Goal: Transaction & Acquisition: Subscribe to service/newsletter

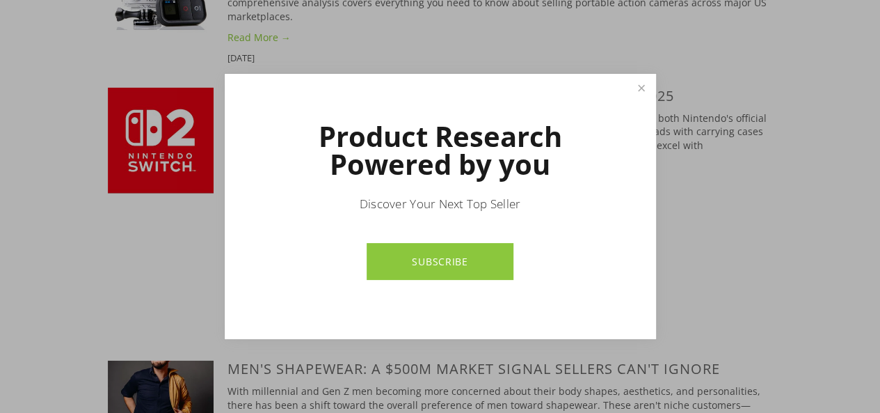
scroll to position [1567, 0]
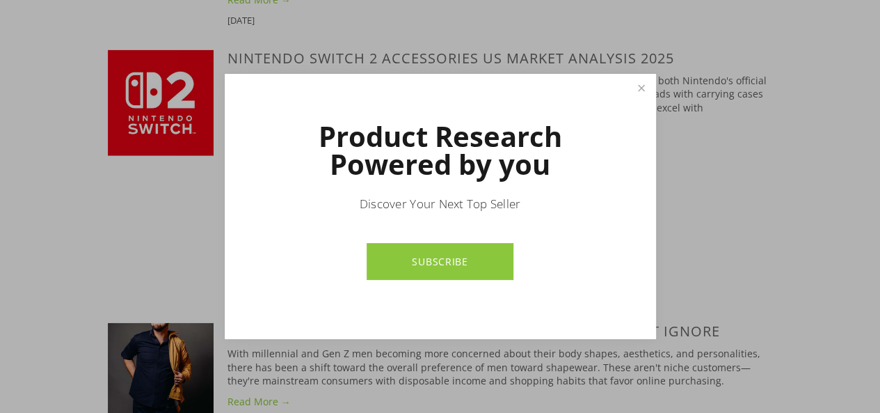
click at [469, 258] on link "SUBSCRIBE" at bounding box center [440, 261] width 147 height 37
click at [644, 88] on link "Close" at bounding box center [641, 88] width 24 height 24
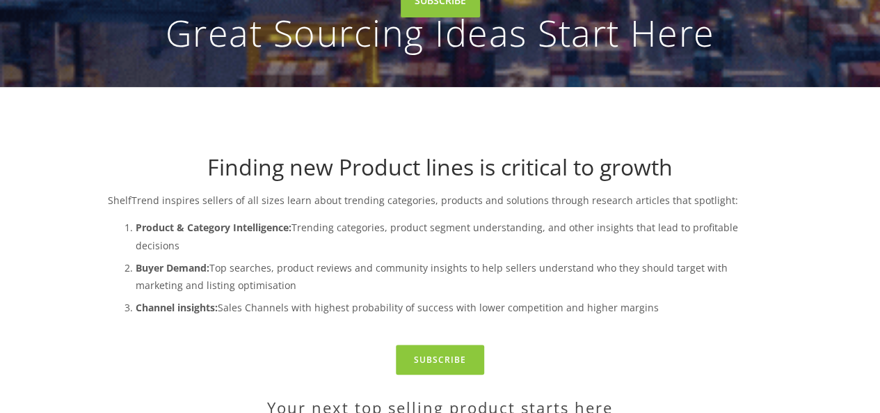
scroll to position [0, 0]
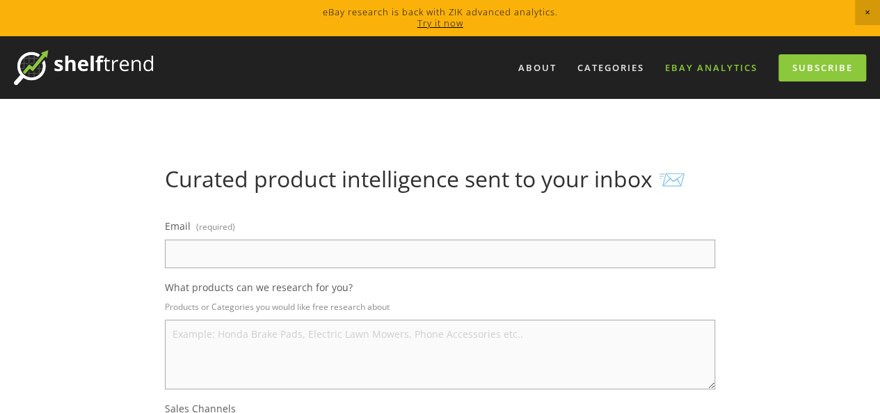
click at [718, 63] on link "eBay Analytics" at bounding box center [711, 67] width 111 height 23
click at [174, 247] on input "Email (required)" at bounding box center [440, 253] width 550 height 29
click at [173, 251] on input "Email (required)" at bounding box center [440, 253] width 550 height 29
drag, startPoint x: 627, startPoint y: 7, endPoint x: 428, endPoint y: 109, distance: 223.7
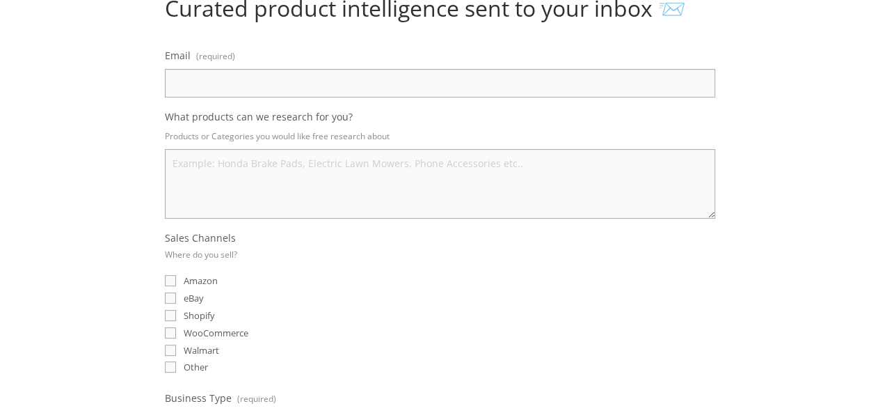
scroll to position [198, 0]
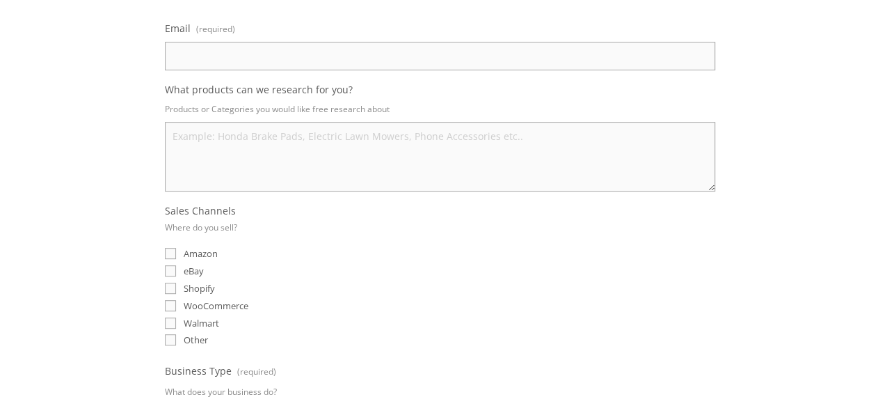
click at [170, 265] on input "eBay" at bounding box center [170, 270] width 11 height 11
checkbox input "true"
click at [173, 249] on input "Amazon" at bounding box center [170, 253] width 11 height 11
checkbox input "true"
click at [166, 317] on input "Walmart" at bounding box center [170, 322] width 11 height 11
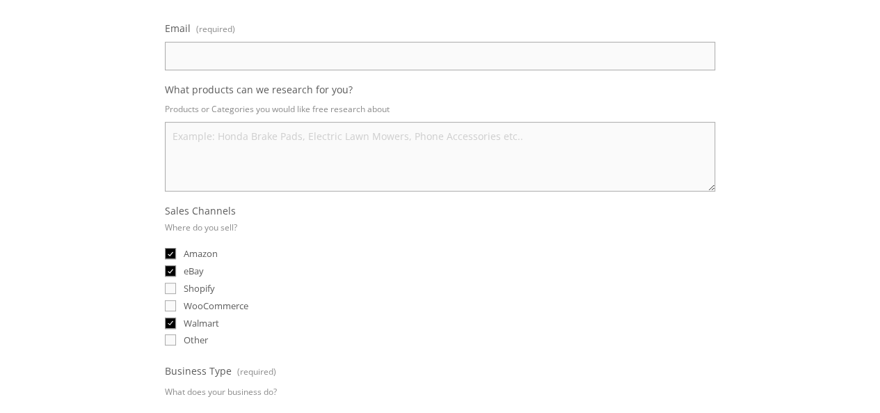
checkbox input "true"
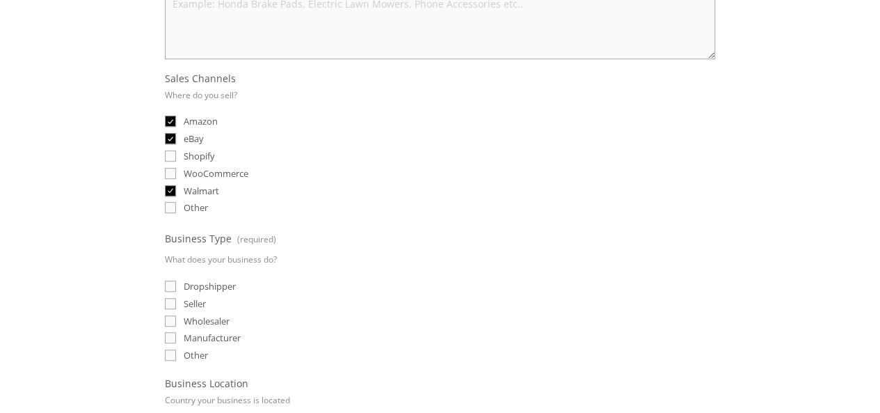
scroll to position [342, 0]
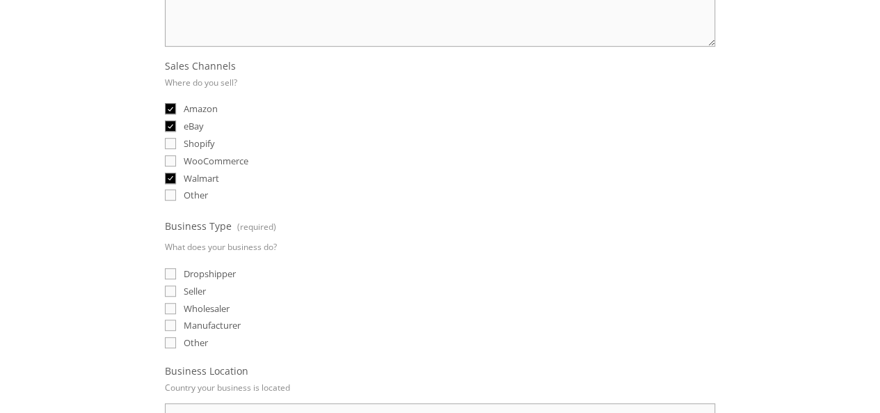
click at [164, 287] on div "Email (required) What products can we research for you? Products or Categories …" at bounding box center [440, 204] width 574 height 684
click at [166, 285] on input "Seller" at bounding box center [170, 290] width 11 height 11
checkbox input "true"
click at [177, 172] on label "Walmart" at bounding box center [192, 178] width 54 height 13
click at [176, 173] on input "Walmart" at bounding box center [170, 178] width 11 height 11
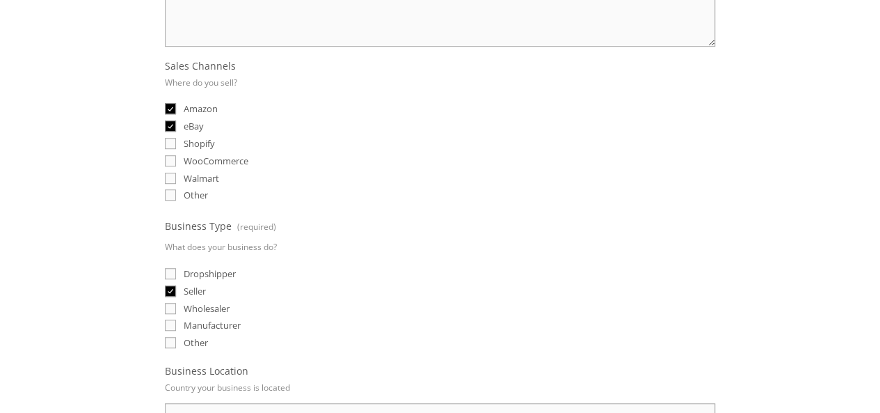
checkbox input "false"
click at [172, 103] on input "Amazon" at bounding box center [170, 108] width 11 height 11
checkbox input "false"
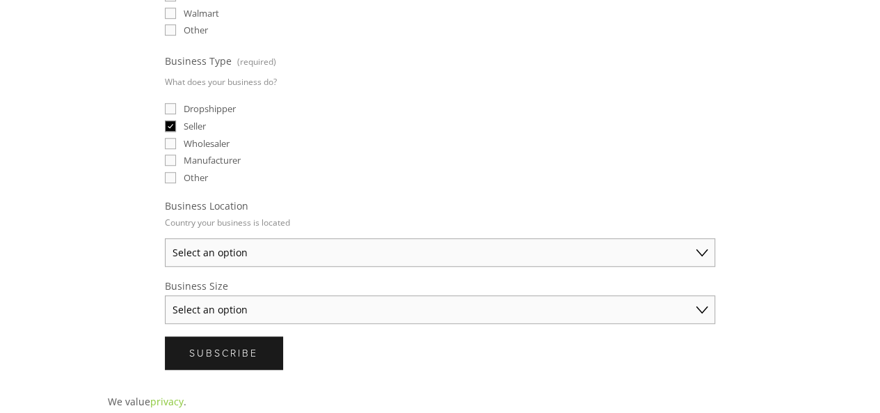
scroll to position [513, 0]
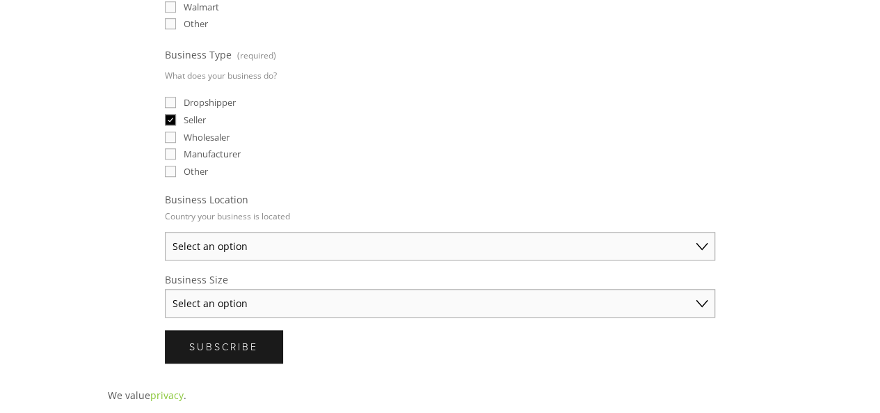
click at [698, 237] on select "Select an option [GEOGRAPHIC_DATA] [GEOGRAPHIC_DATA] [GEOGRAPHIC_DATA] [GEOGRAP…" at bounding box center [440, 246] width 550 height 29
select select "[GEOGRAPHIC_DATA]"
click at [165, 232] on select "Select an option [GEOGRAPHIC_DATA] [GEOGRAPHIC_DATA] [GEOGRAPHIC_DATA] [GEOGRAP…" at bounding box center [440, 246] width 550 height 29
click at [709, 293] on select "Select an option Solo Merchant (under $50K annual sales) Small Business ($50K -…" at bounding box center [440, 303] width 550 height 29
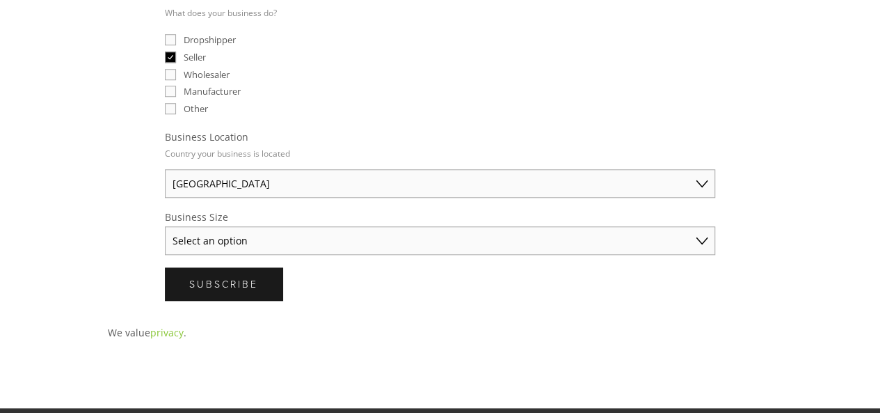
scroll to position [607, 0]
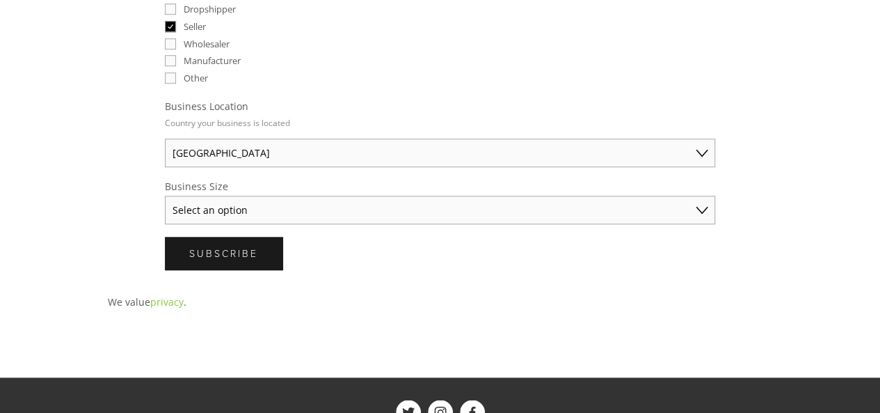
click at [708, 204] on select "Select an option Solo Merchant (under $50K annual sales) Small Business ($50K -…" at bounding box center [440, 210] width 550 height 29
select select "Solo Merchant (under $50K annual sales)"
click at [165, 196] on select "Select an option Solo Merchant (under $50K annual sales) Small Business ($50K -…" at bounding box center [440, 210] width 550 height 29
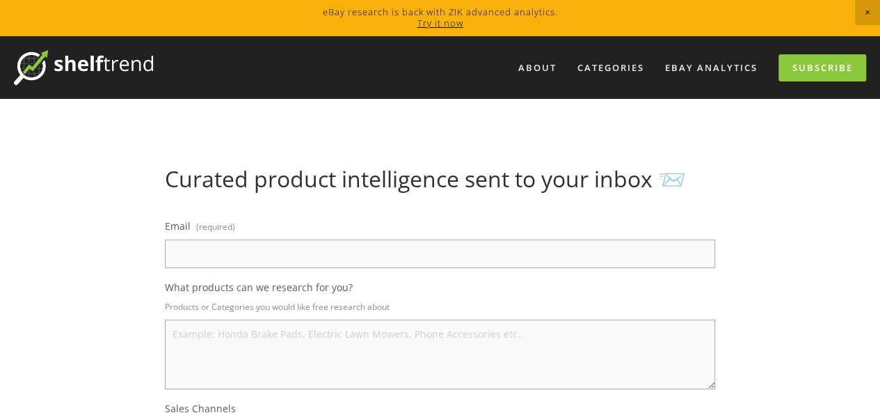
click at [355, 239] on input "Email (required)" at bounding box center [440, 253] width 550 height 29
click at [447, 239] on input "Email (required)" at bounding box center [440, 253] width 550 height 29
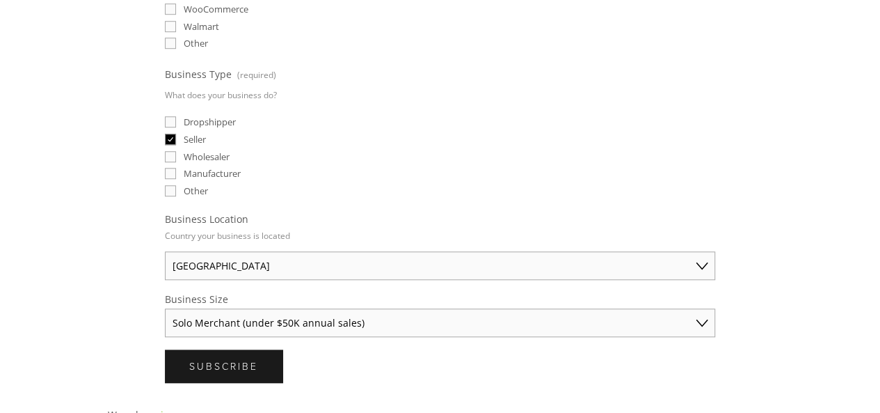
scroll to position [536, 0]
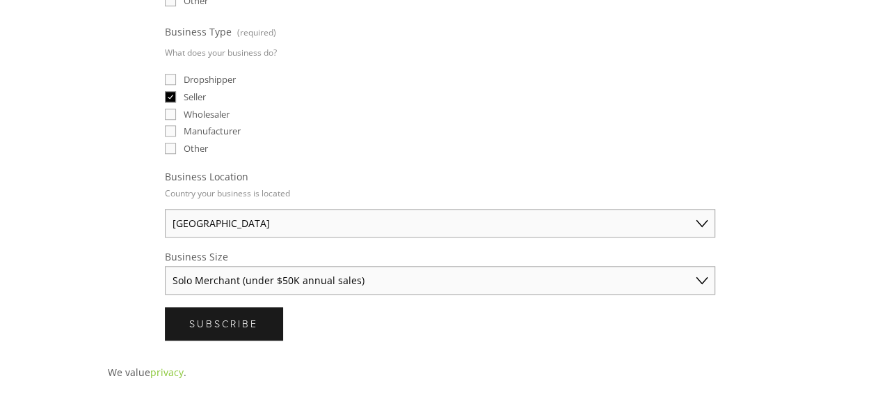
type input "[EMAIL_ADDRESS][DOMAIN_NAME]"
click at [213, 298] on form "Email (required) [EMAIL_ADDRESS][DOMAIN_NAME] What products can we research for…" at bounding box center [440, 10] width 550 height 660
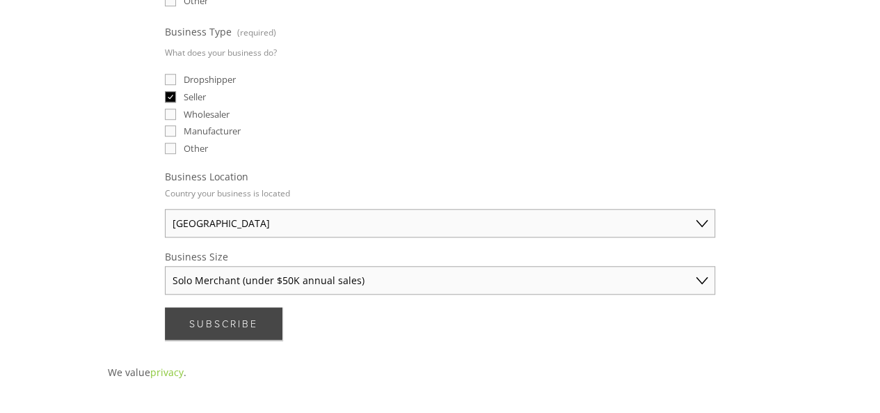
click at [212, 307] on button "Subscribe Subscribe" at bounding box center [224, 323] width 118 height 33
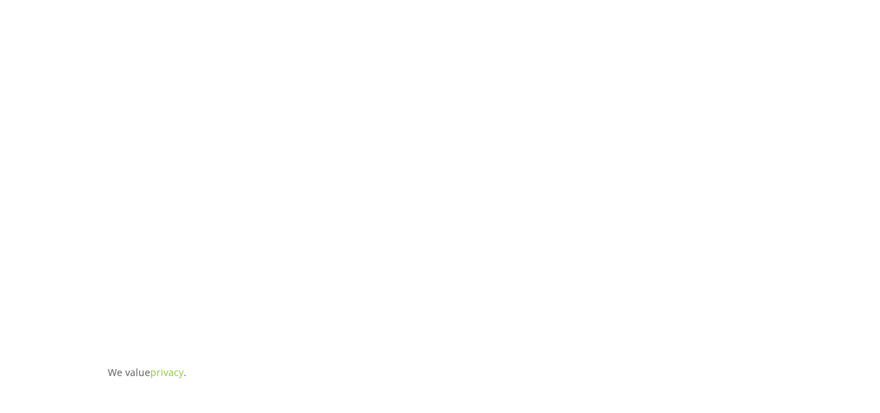
scroll to position [56, 0]
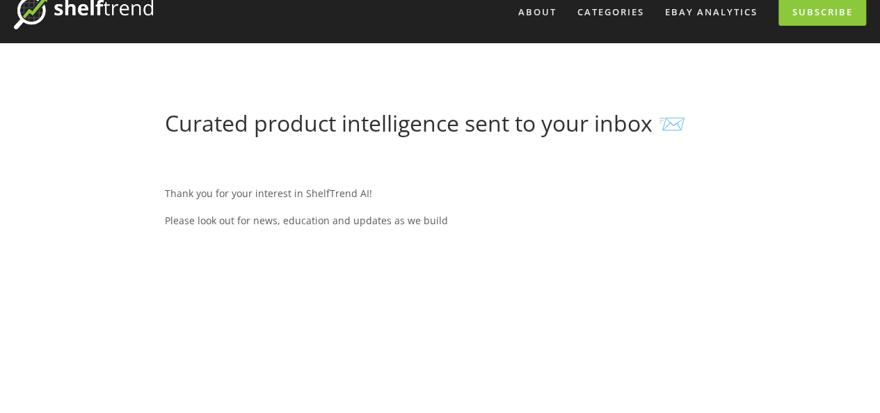
click at [501, 233] on div "Thank you for your interest in ShelfTrend AI! Please look out for news, educati…" at bounding box center [440, 207] width 550 height 64
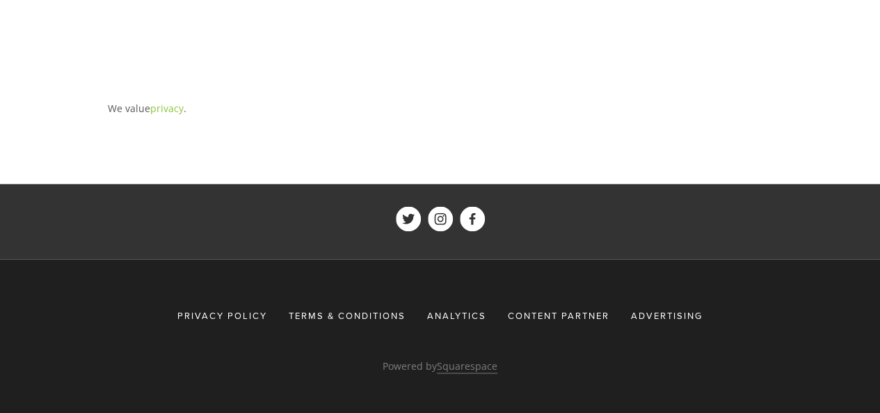
scroll to position [0, 0]
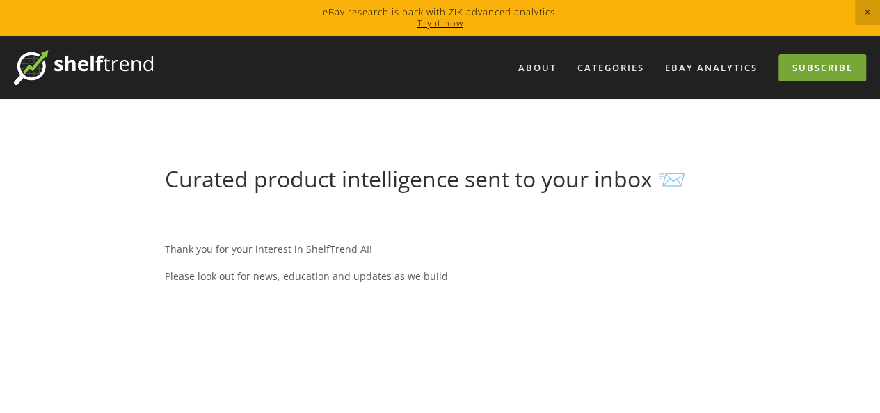
click at [850, 67] on link "Subscribe" at bounding box center [823, 67] width 88 height 27
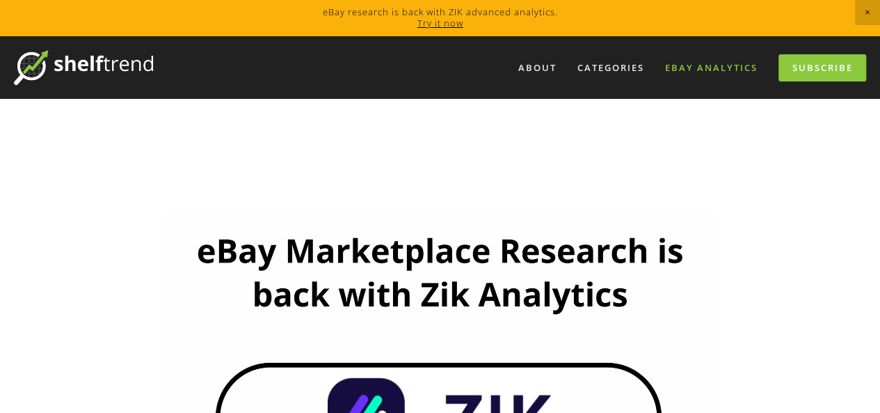
drag, startPoint x: 680, startPoint y: 54, endPoint x: 682, endPoint y: 63, distance: 8.5
click at [682, 54] on nav "About Categories Auto Parts Electronics Fashion Home & Garden" at bounding box center [509, 67] width 713 height 27
click at [680, 66] on link "eBay Analytics" at bounding box center [711, 67] width 111 height 23
